Goal: Navigation & Orientation: Find specific page/section

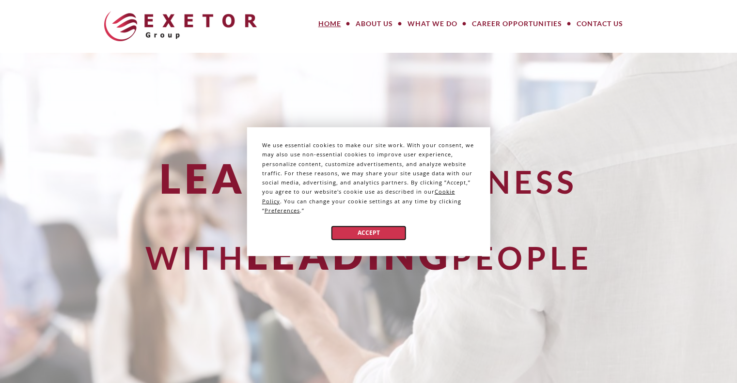
click at [390, 235] on button "Accept" at bounding box center [368, 233] width 75 height 14
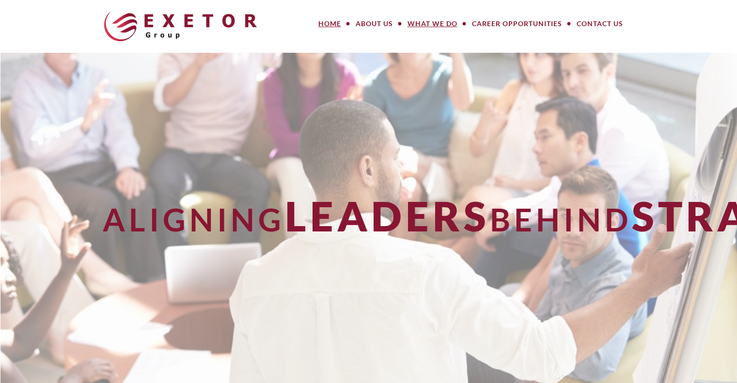
click at [438, 29] on link "What We Do" at bounding box center [432, 23] width 64 height 19
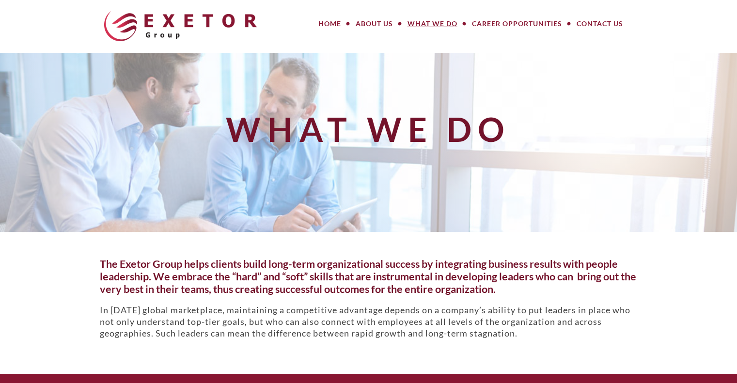
click at [445, 43] on div "MENU MENU Home About Us Meet Our Team How We Work Our Values What We Do Large P…" at bounding box center [461, 26] width 368 height 39
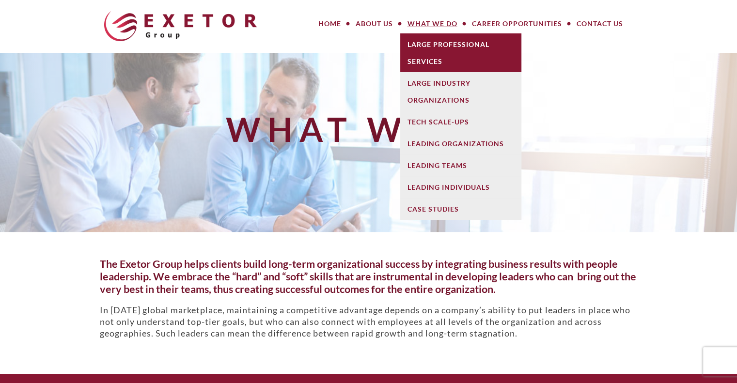
click at [439, 38] on link "Large Professional Services" at bounding box center [460, 52] width 121 height 39
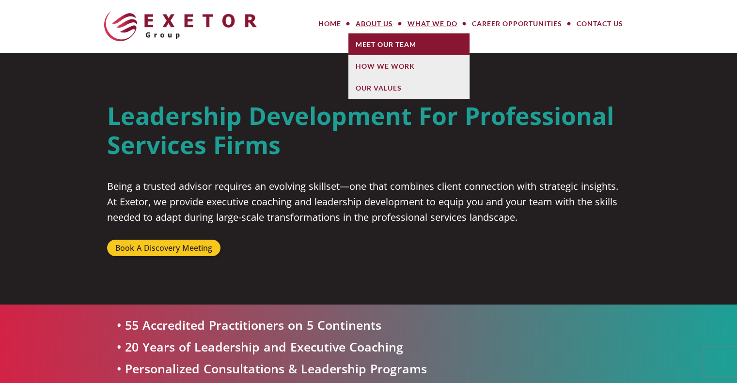
click at [368, 39] on link "Meet Our Team" at bounding box center [408, 44] width 121 height 22
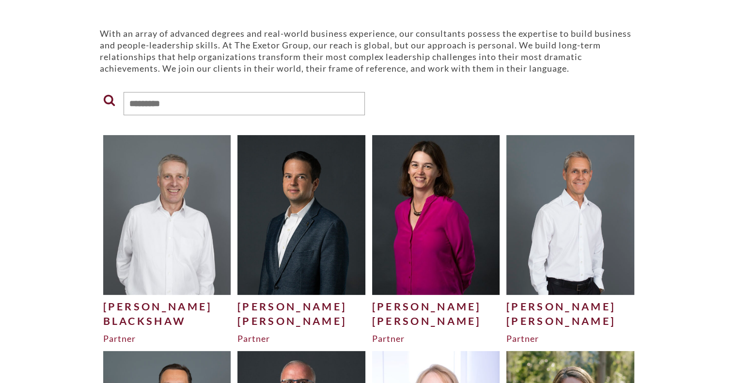
scroll to position [145, 0]
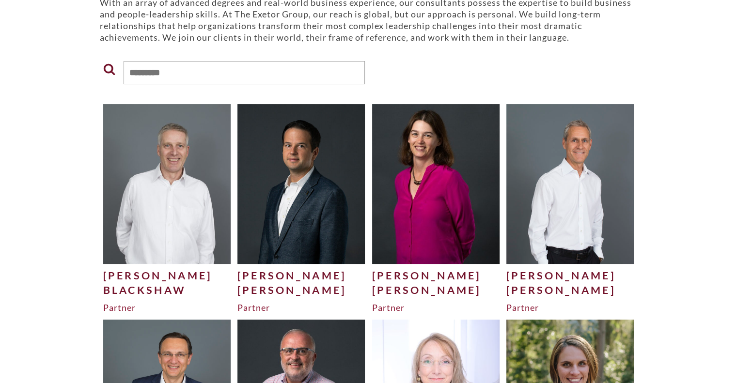
click at [185, 207] on img at bounding box center [167, 183] width 128 height 159
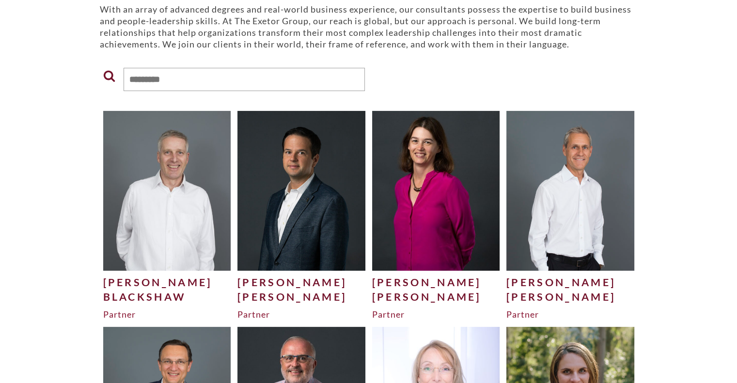
click at [290, 209] on img at bounding box center [301, 190] width 128 height 159
click at [455, 214] on img at bounding box center [436, 190] width 128 height 159
click at [603, 204] on img at bounding box center [570, 190] width 128 height 159
